Goal: Navigation & Orientation: Go to known website

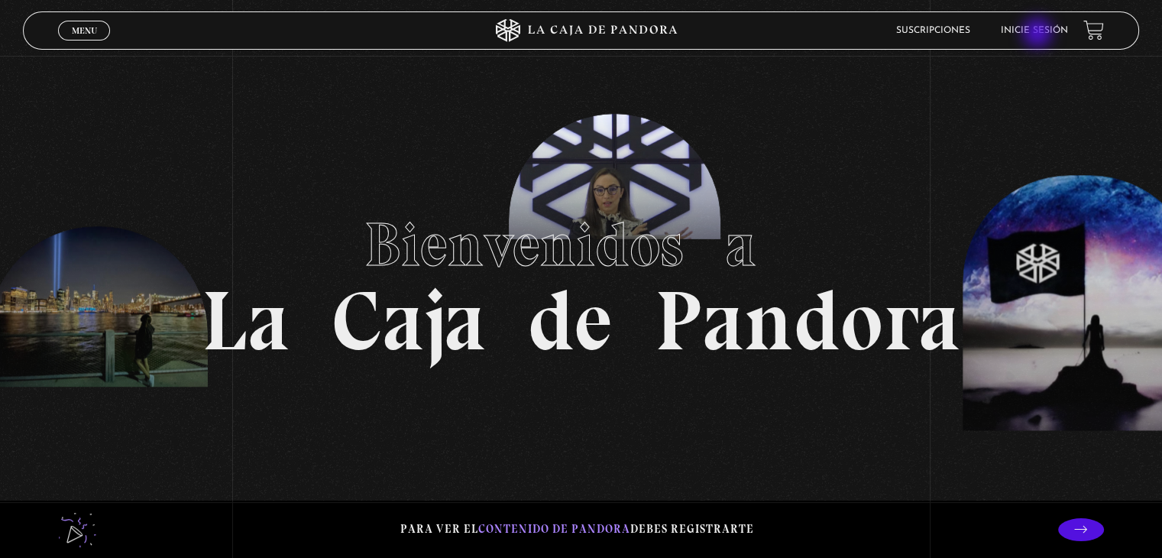
click at [1039, 34] on link "Inicie sesión" at bounding box center [1034, 30] width 67 height 9
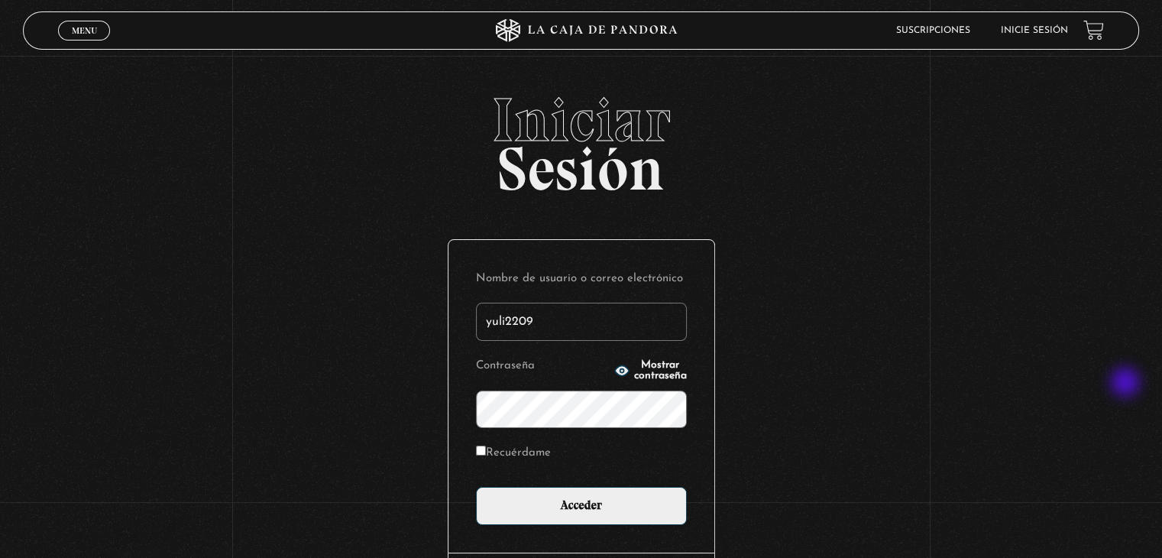
type input "yuli2209"
click at [486, 451] on input "Recuérdame" at bounding box center [481, 451] width 10 height 10
checkbox input "true"
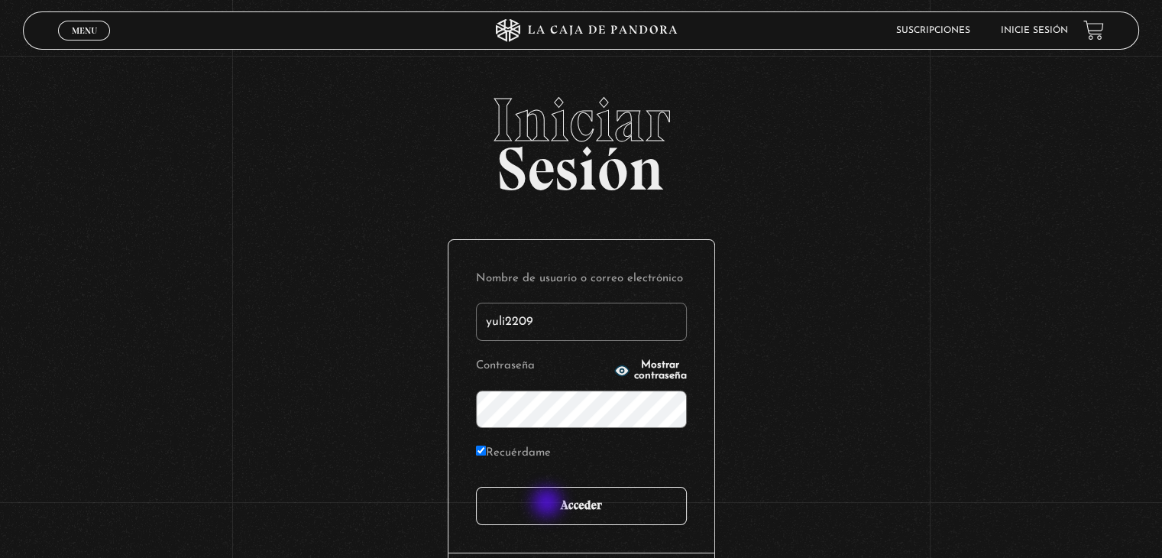
click at [549, 504] on input "Acceder" at bounding box center [581, 506] width 211 height 38
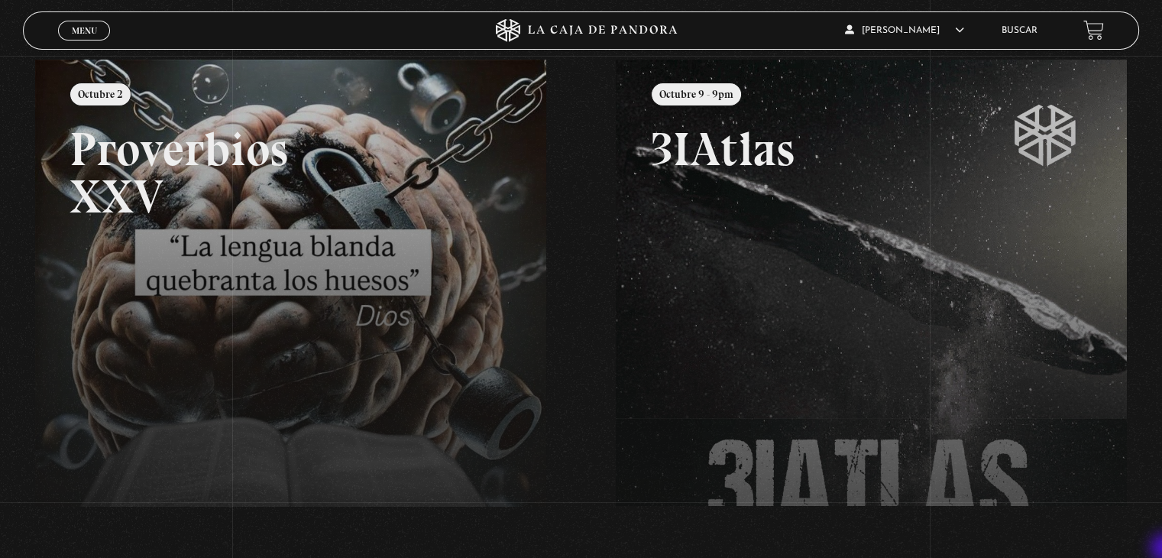
scroll to position [214, 0]
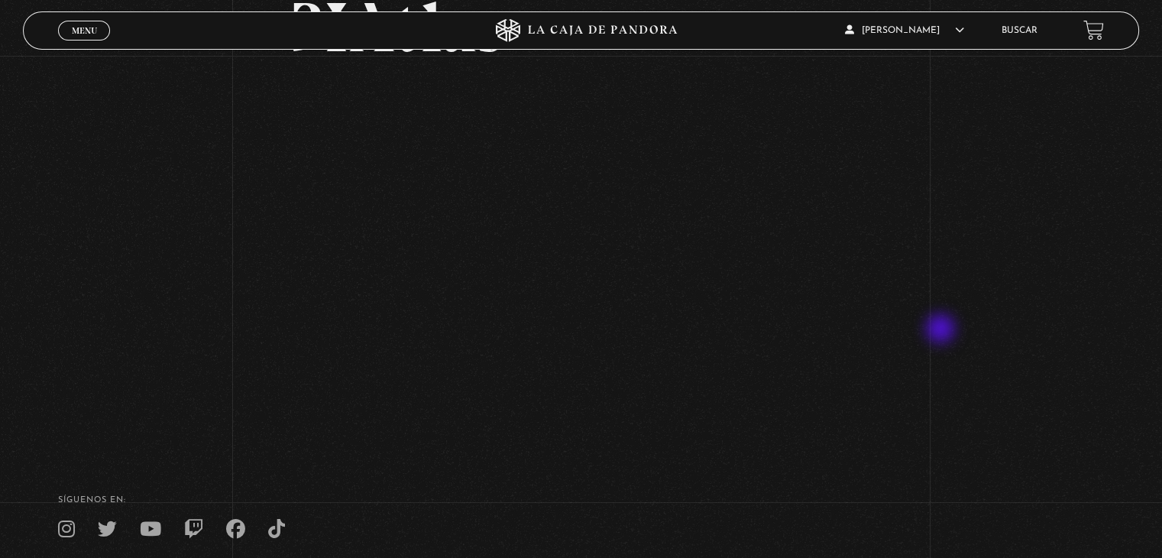
scroll to position [153, 0]
